Goal: Information Seeking & Learning: Learn about a topic

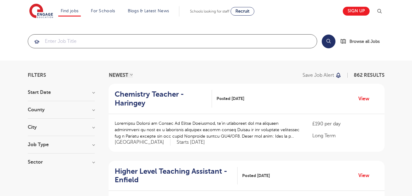
click at [54, 41] on input "search" at bounding box center [172, 40] width 289 height 13
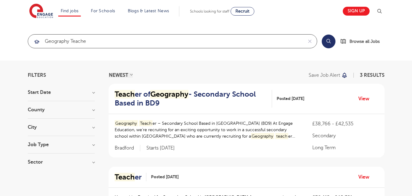
type input "geography teacher"
